Goal: Information Seeking & Learning: Check status

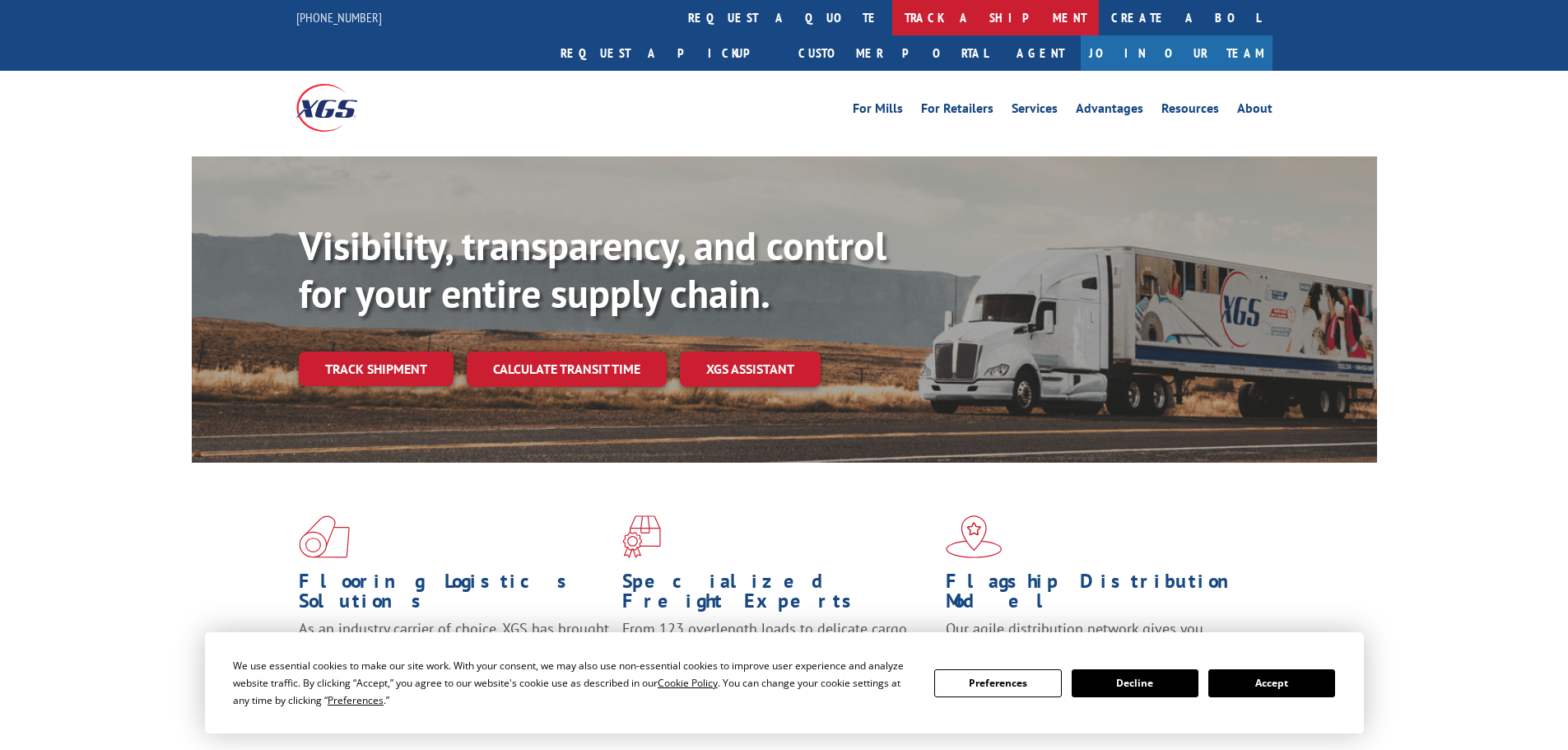
click at [892, 21] on link "track a shipment" at bounding box center [995, 18] width 207 height 36
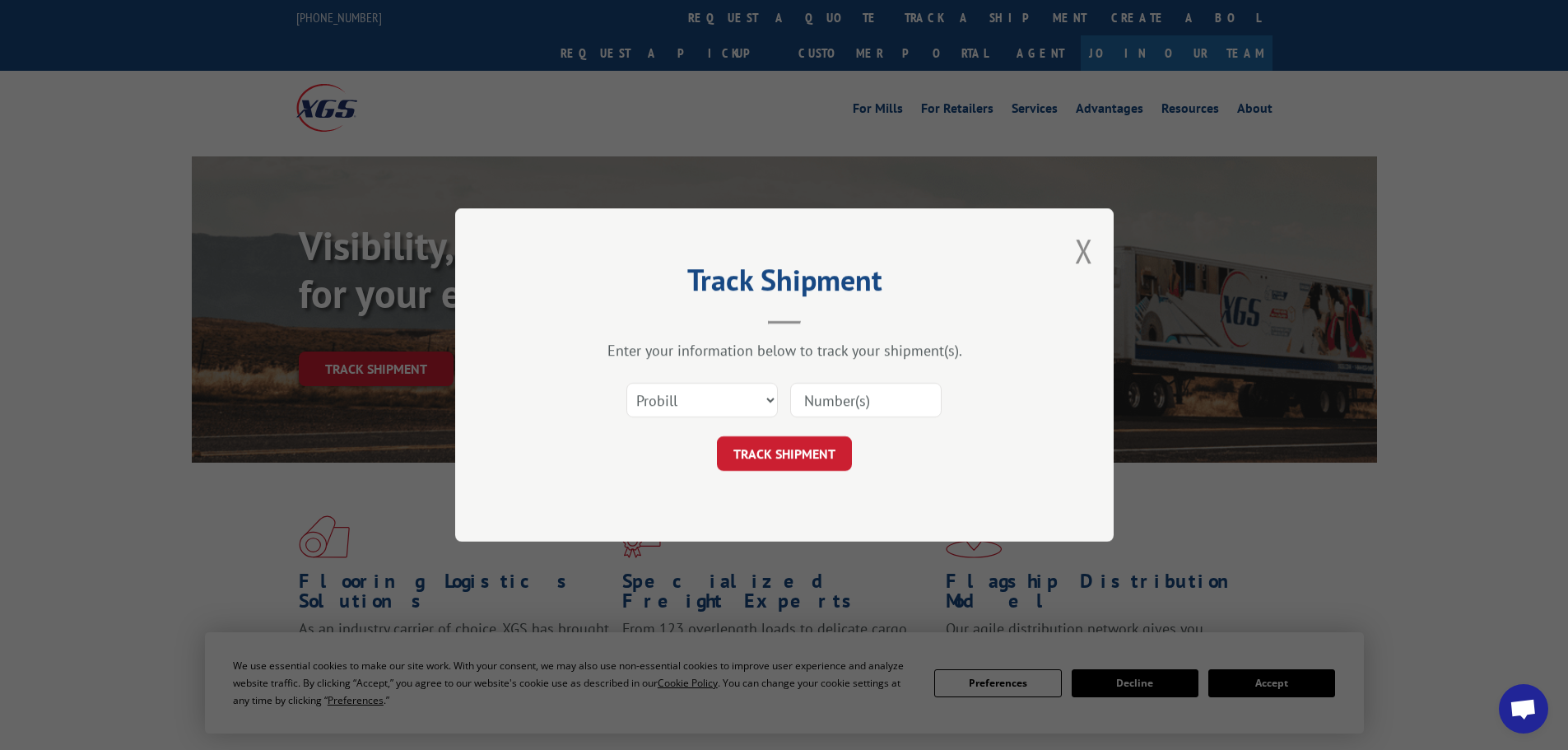
paste input "15339892"
type input "15339892"
click at [802, 452] on button "TRACK SHIPMENT" at bounding box center [784, 453] width 135 height 35
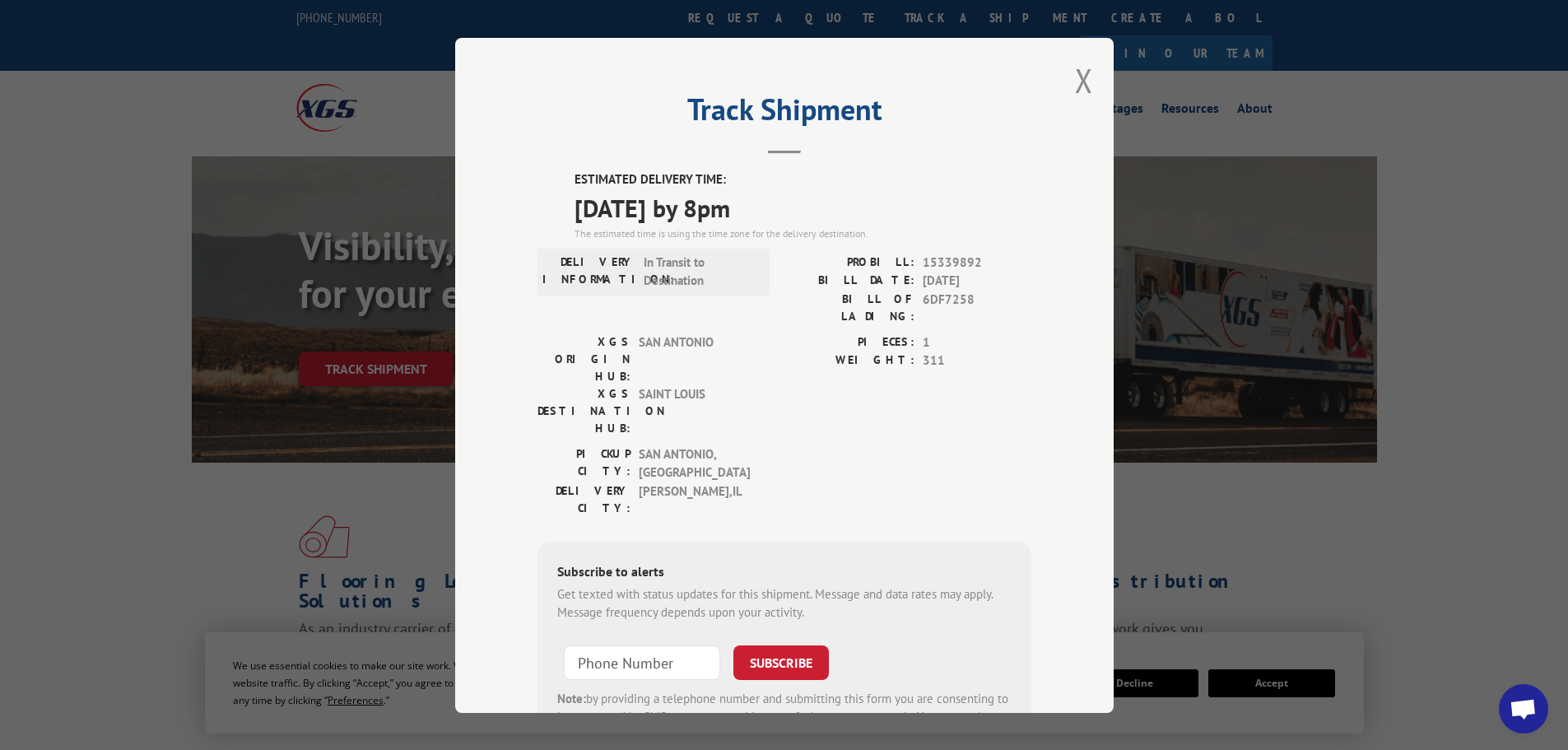
drag, startPoint x: 1075, startPoint y: 81, endPoint x: 1046, endPoint y: 81, distance: 29.0
click at [1075, 81] on button "Close modal" at bounding box center [1084, 80] width 18 height 43
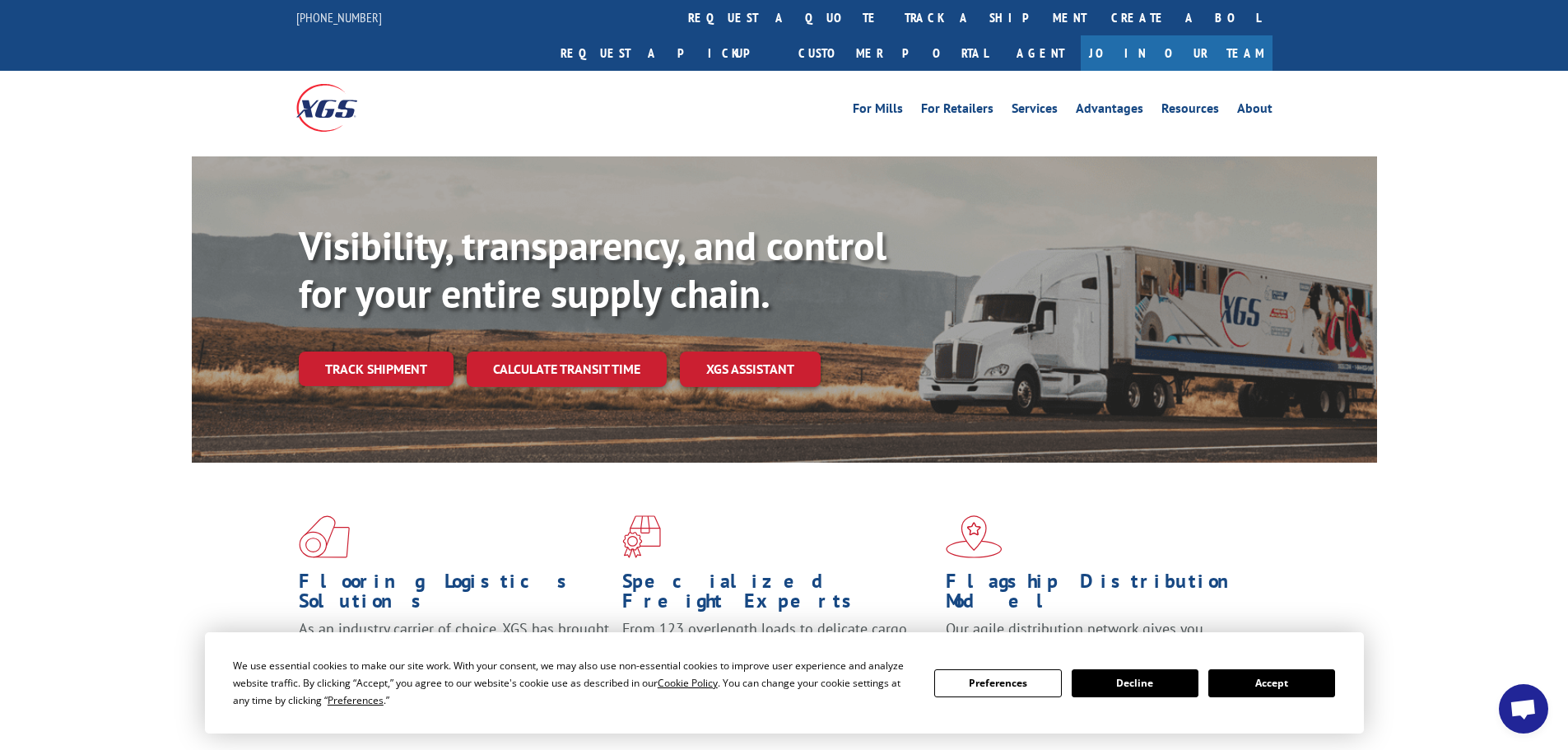
click at [892, 19] on link "track a shipment" at bounding box center [995, 18] width 207 height 36
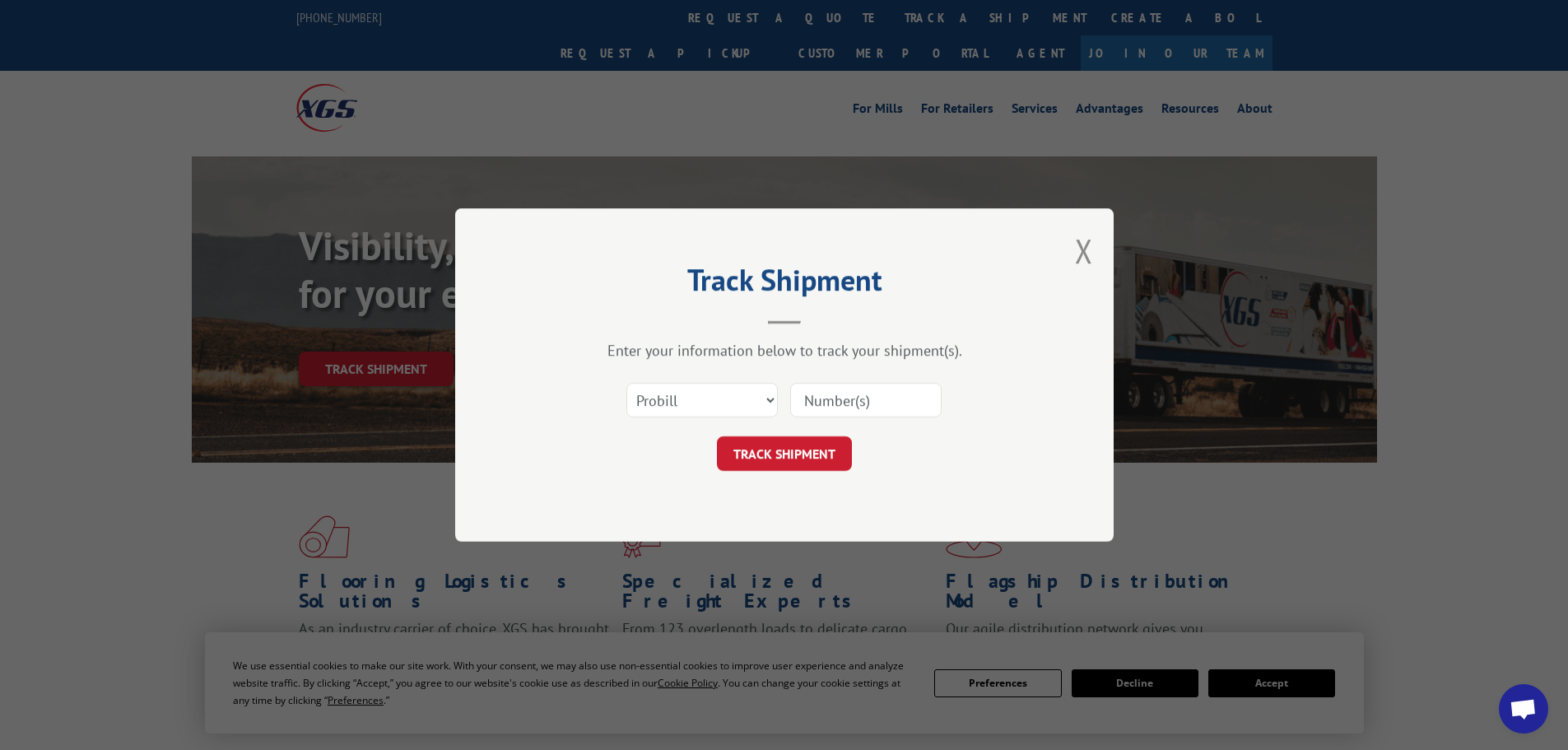
paste input "15340043"
type input "15340043"
click at [789, 463] on button "TRACK SHIPMENT" at bounding box center [784, 453] width 135 height 35
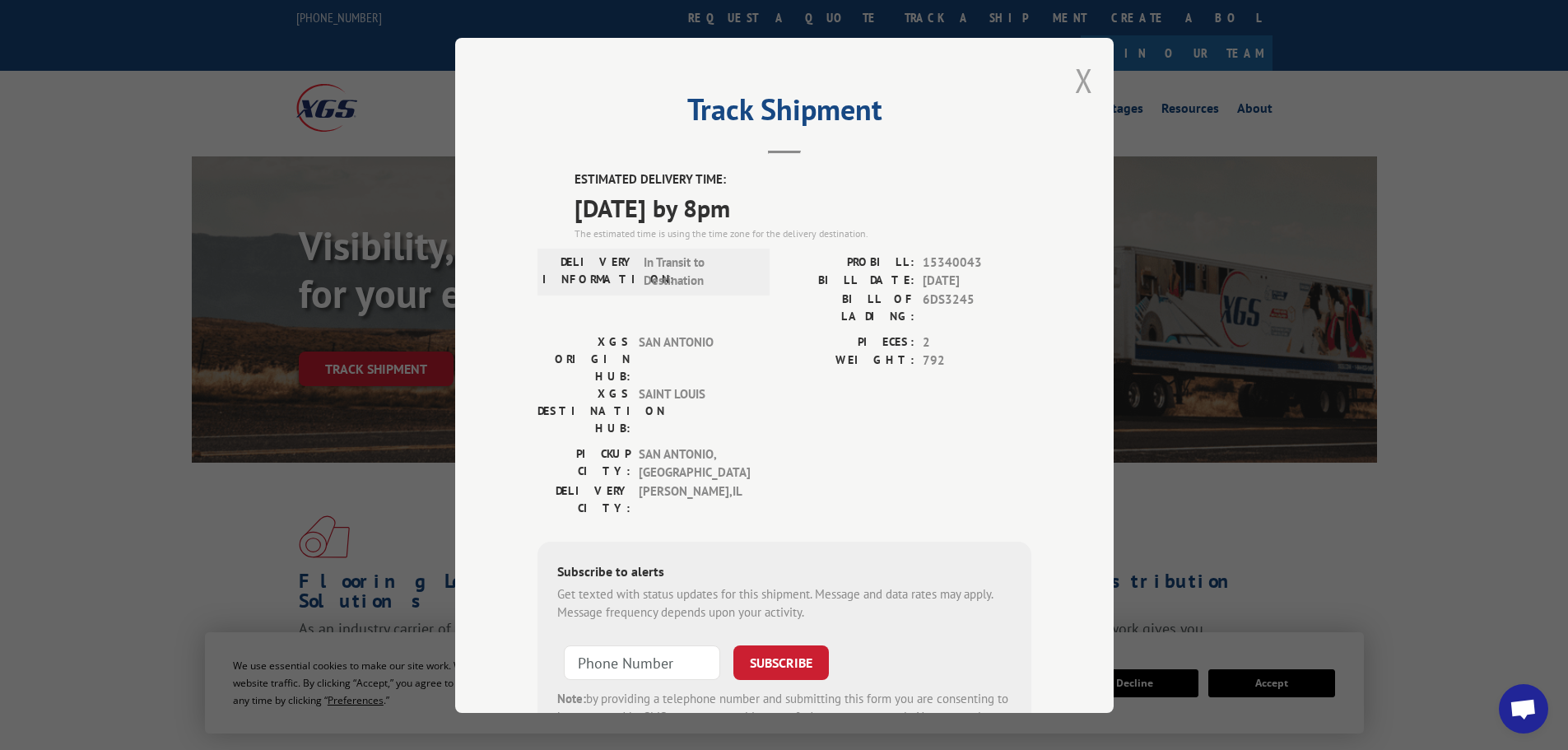
click at [1075, 84] on button "Close modal" at bounding box center [1084, 80] width 18 height 43
